Goal: Transaction & Acquisition: Purchase product/service

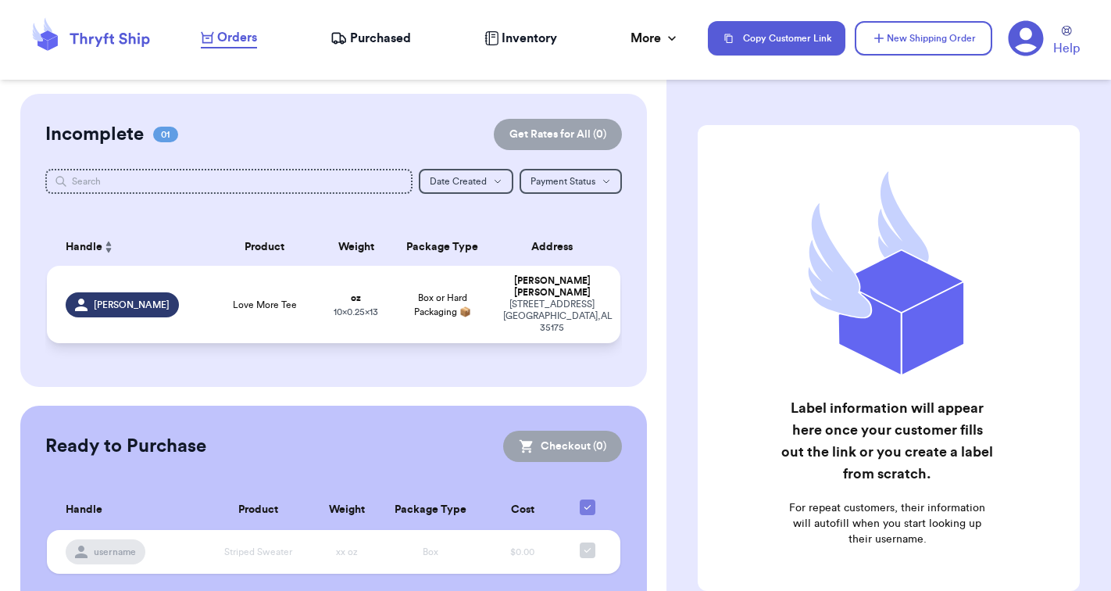
click at [309, 309] on div "Love More Tee" at bounding box center [264, 304] width 96 height 13
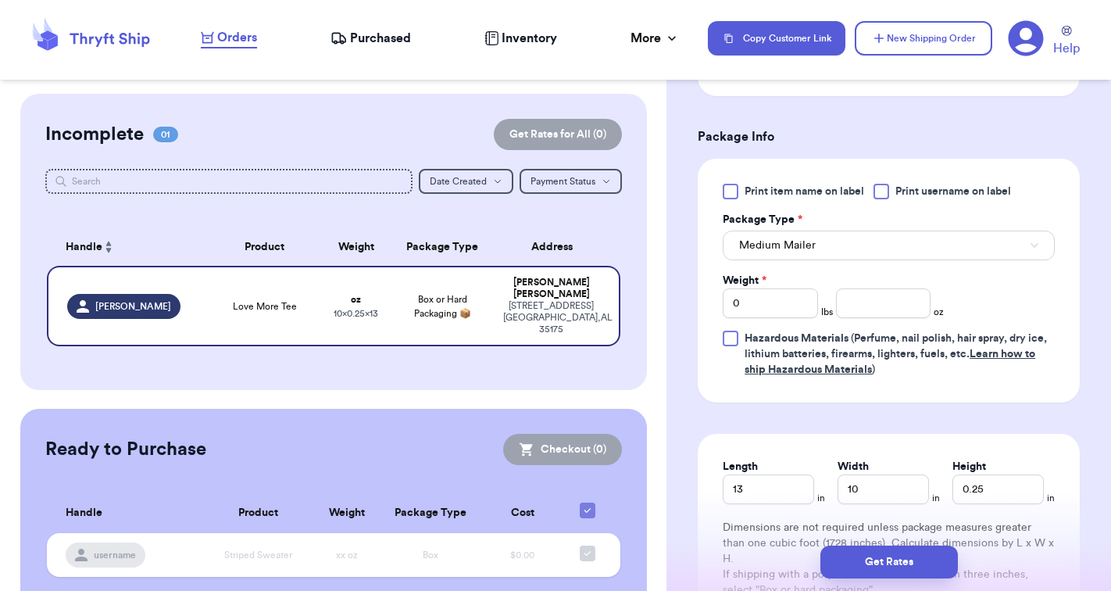
scroll to position [625, 0]
click at [829, 245] on button "Medium Mailer" at bounding box center [889, 245] width 332 height 30
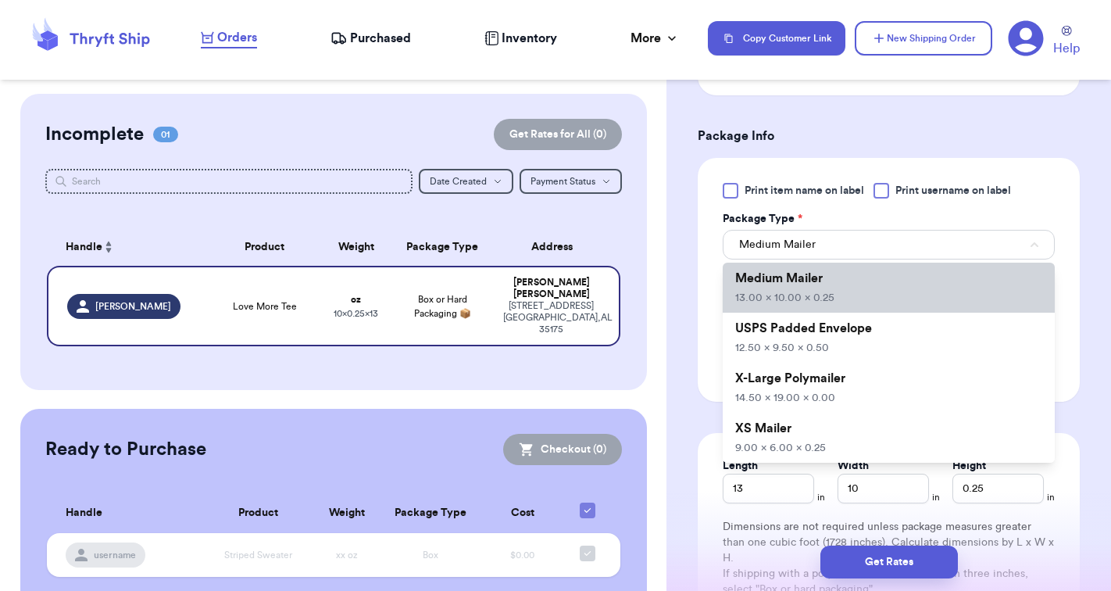
click at [849, 298] on li "Medium Mailer 13.00 x 10.00 x 0.25" at bounding box center [889, 288] width 332 height 50
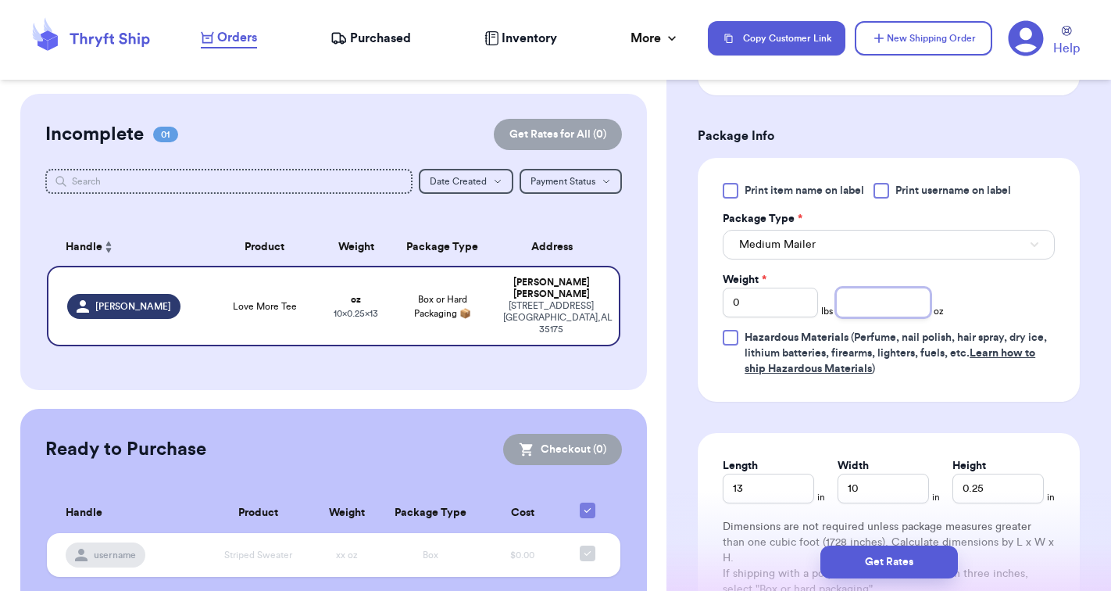
click at [882, 311] on input "number" at bounding box center [883, 303] width 95 height 30
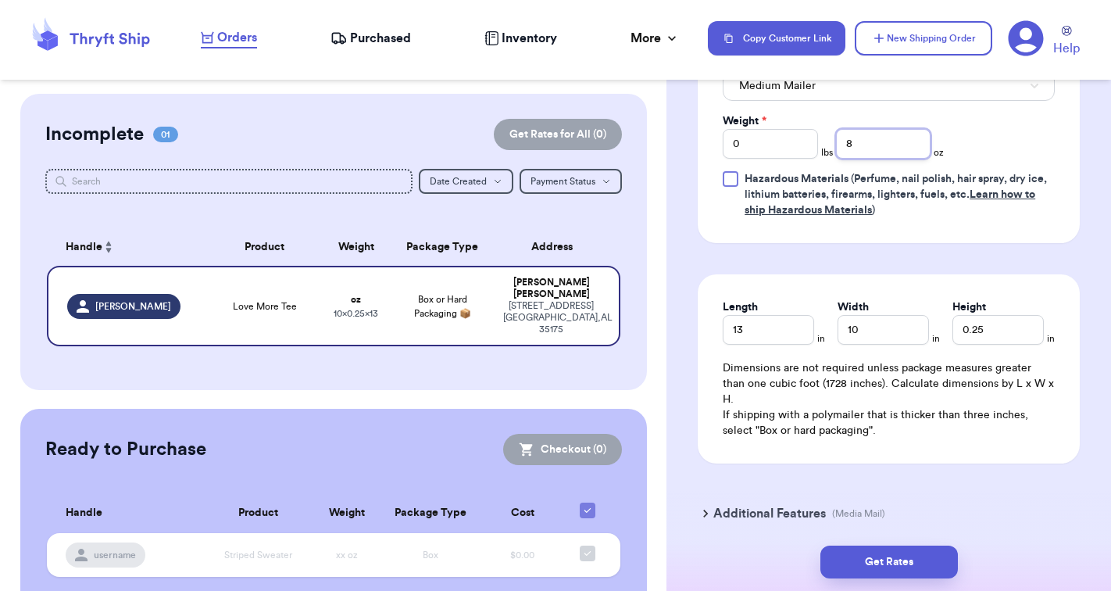
scroll to position [802, 0]
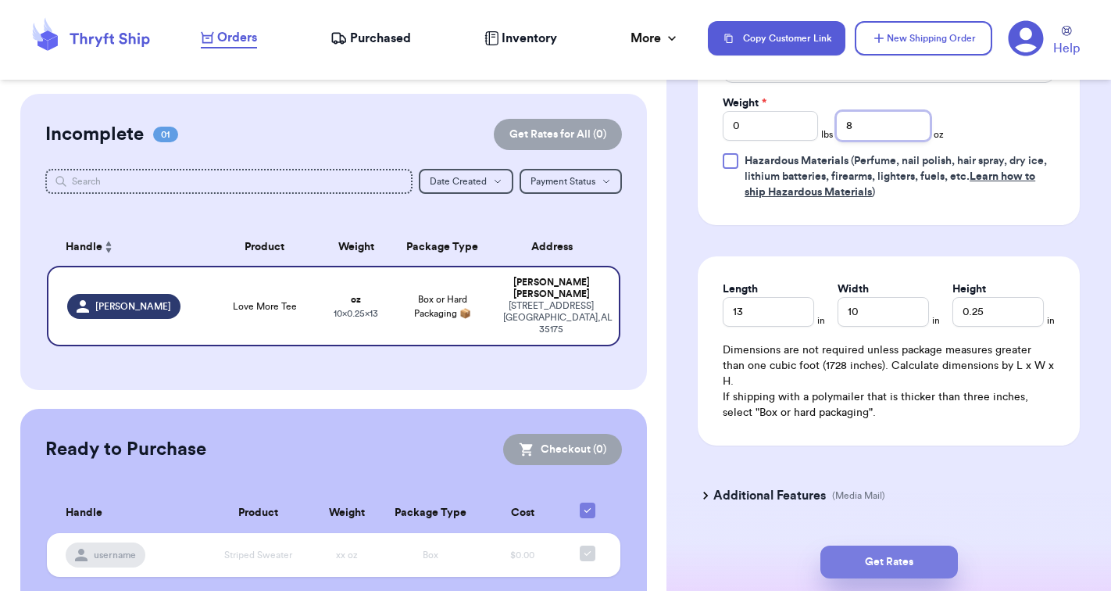
type input "8"
click at [884, 557] on button "Get Rates" at bounding box center [889, 561] width 138 height 33
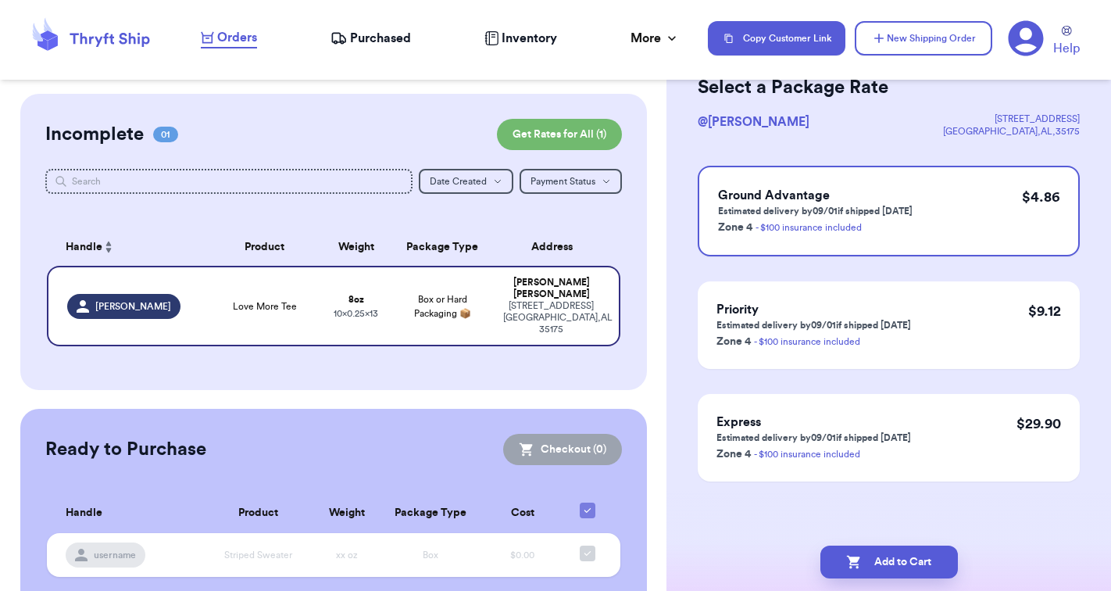
scroll to position [0, 0]
click at [876, 559] on button "Add to Cart" at bounding box center [889, 561] width 138 height 33
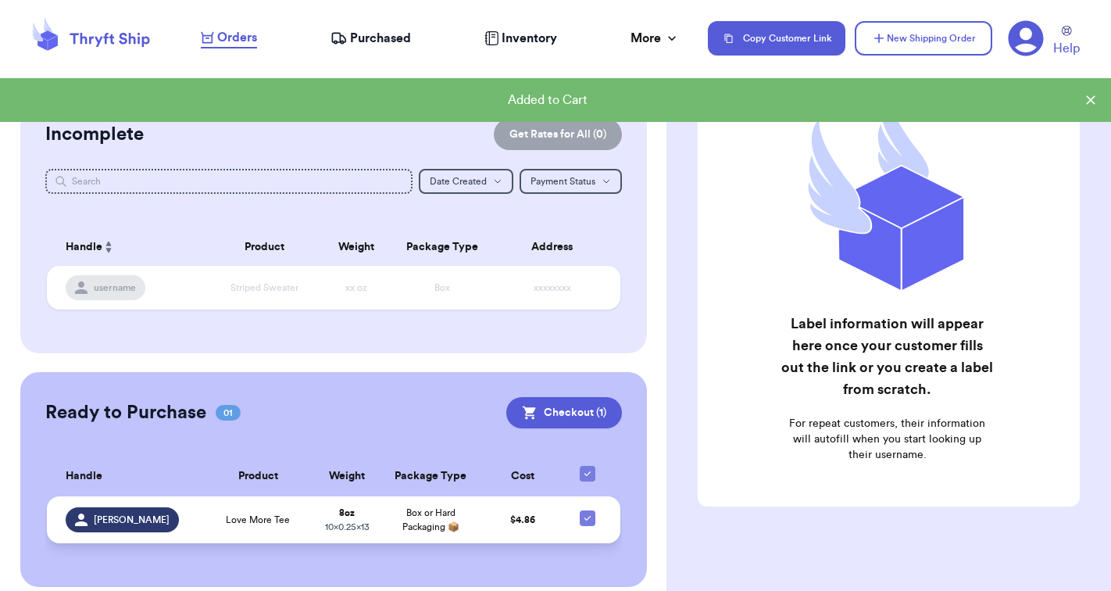
click at [270, 541] on td "Love More Tee" at bounding box center [258, 519] width 112 height 47
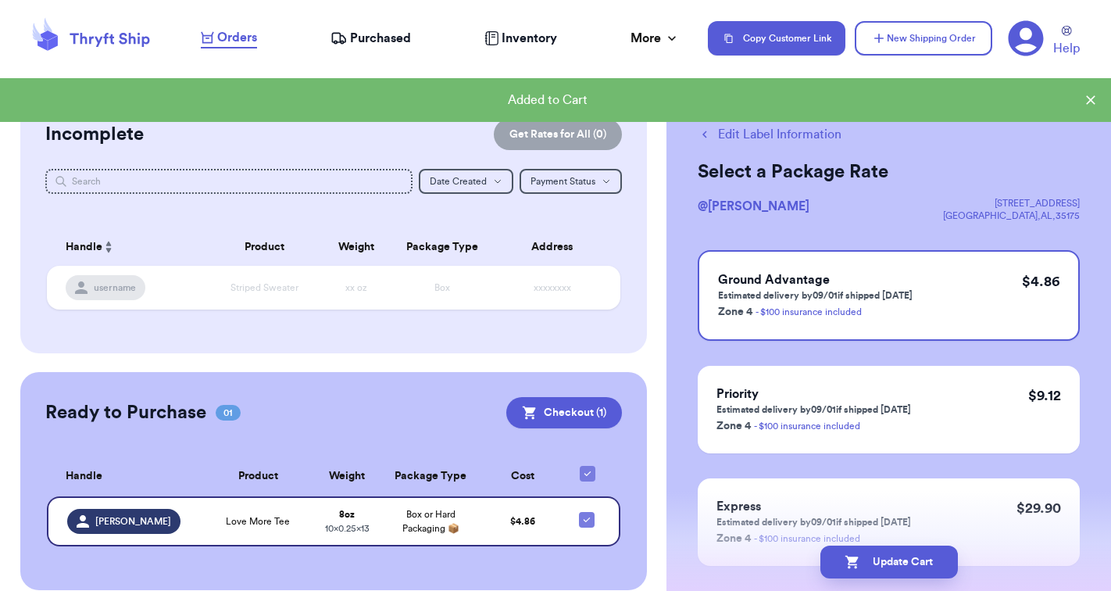
click at [767, 134] on button "Edit Label Information" at bounding box center [770, 134] width 144 height 19
checkbox input "false"
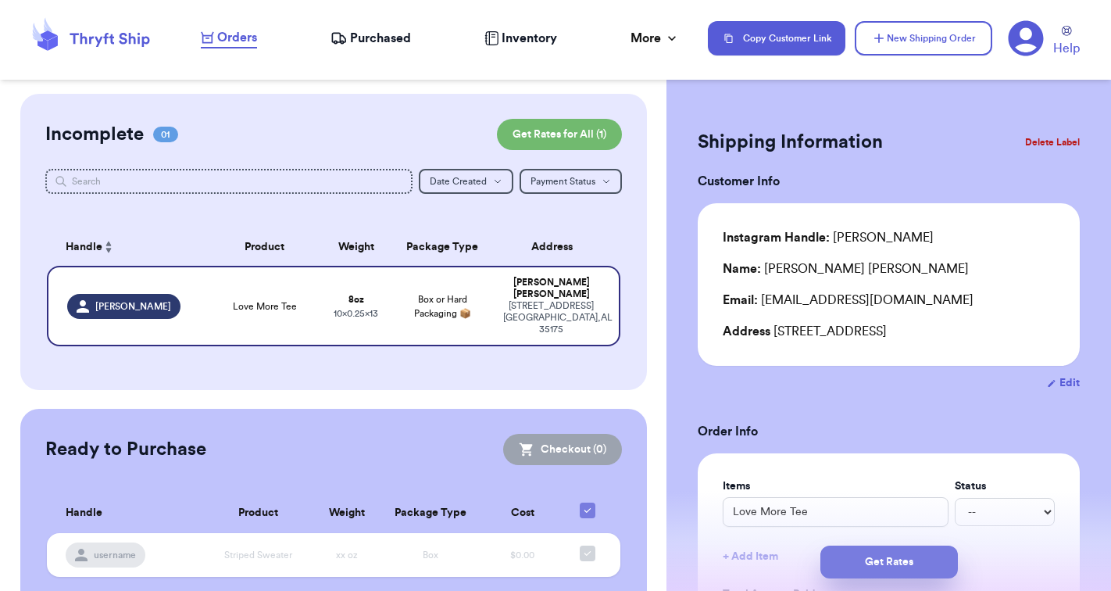
click at [858, 563] on button "Get Rates" at bounding box center [889, 561] width 138 height 33
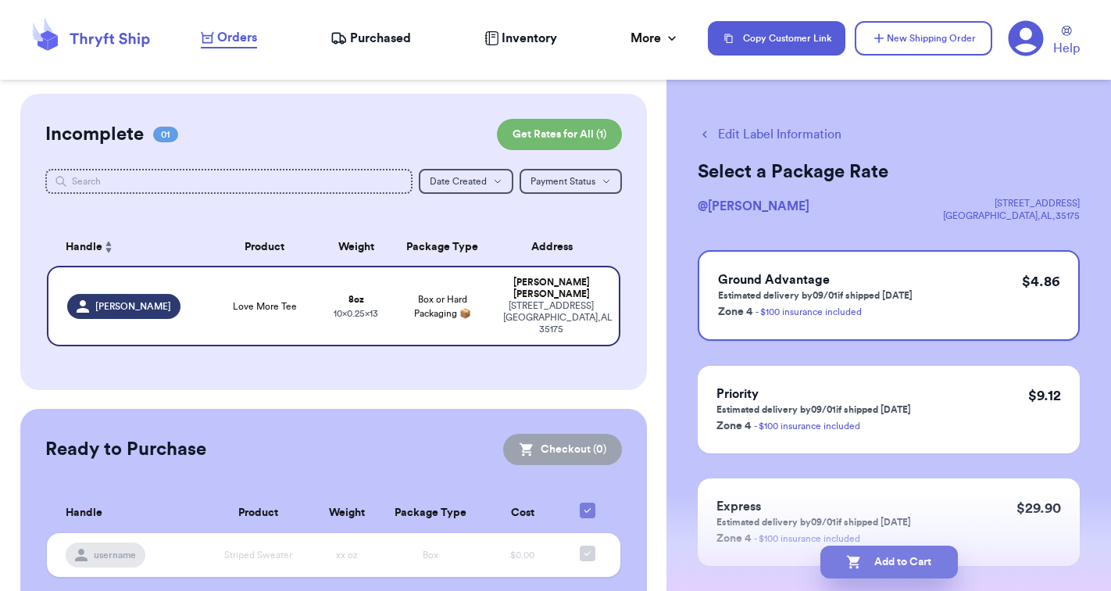
click at [875, 559] on button "Add to Cart" at bounding box center [889, 561] width 138 height 33
checkbox input "true"
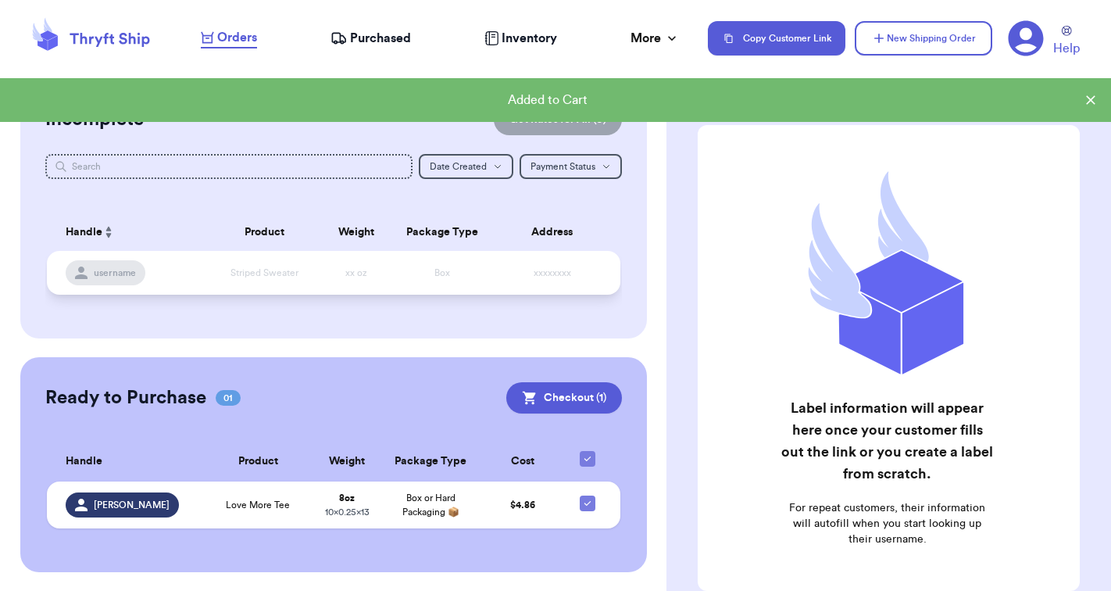
scroll to position [28, 0]
